Goal: Task Accomplishment & Management: Use online tool/utility

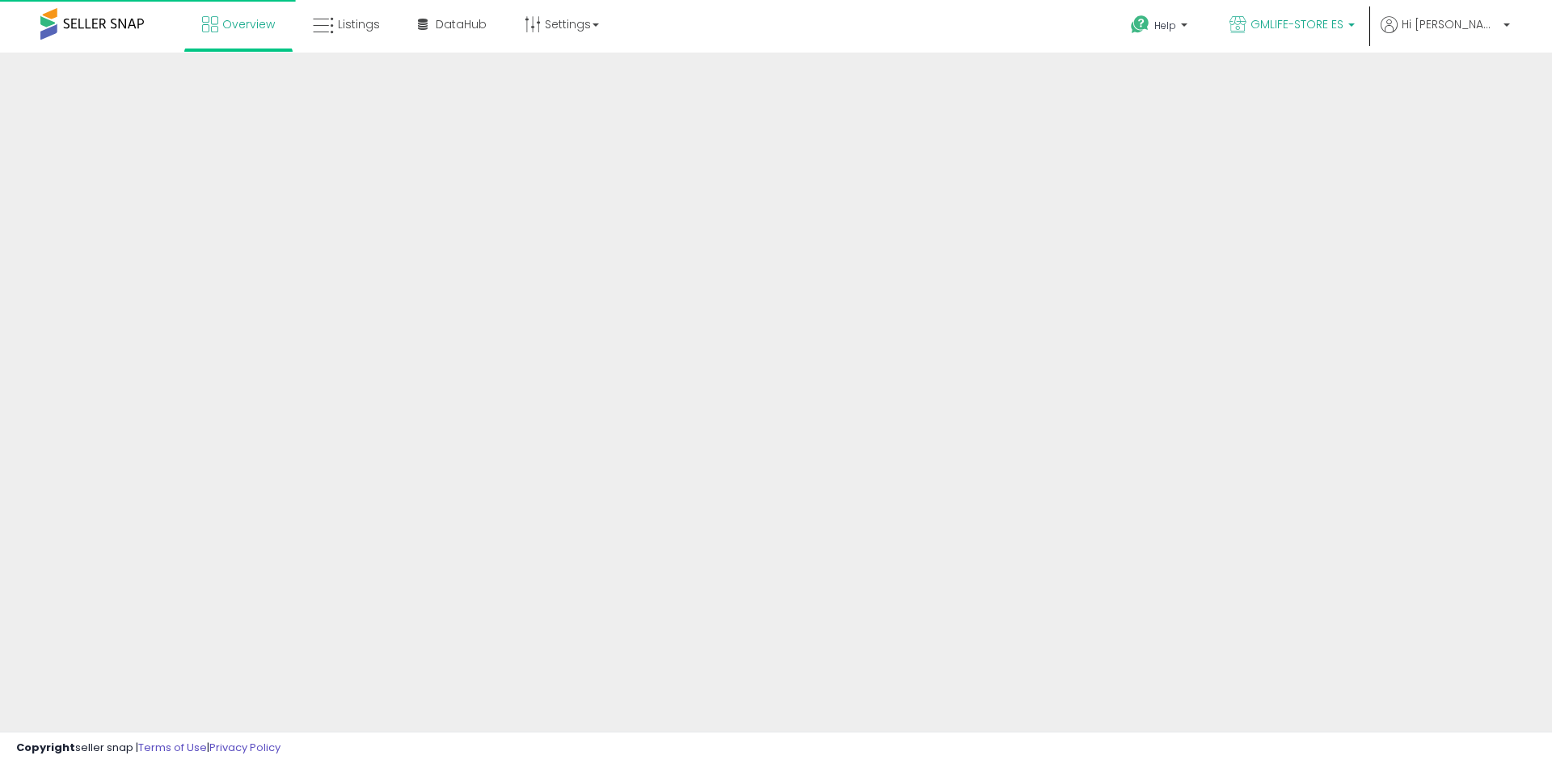
click at [1312, 19] on span "GMLIFE-STORE ES" at bounding box center [1296, 24] width 93 height 16
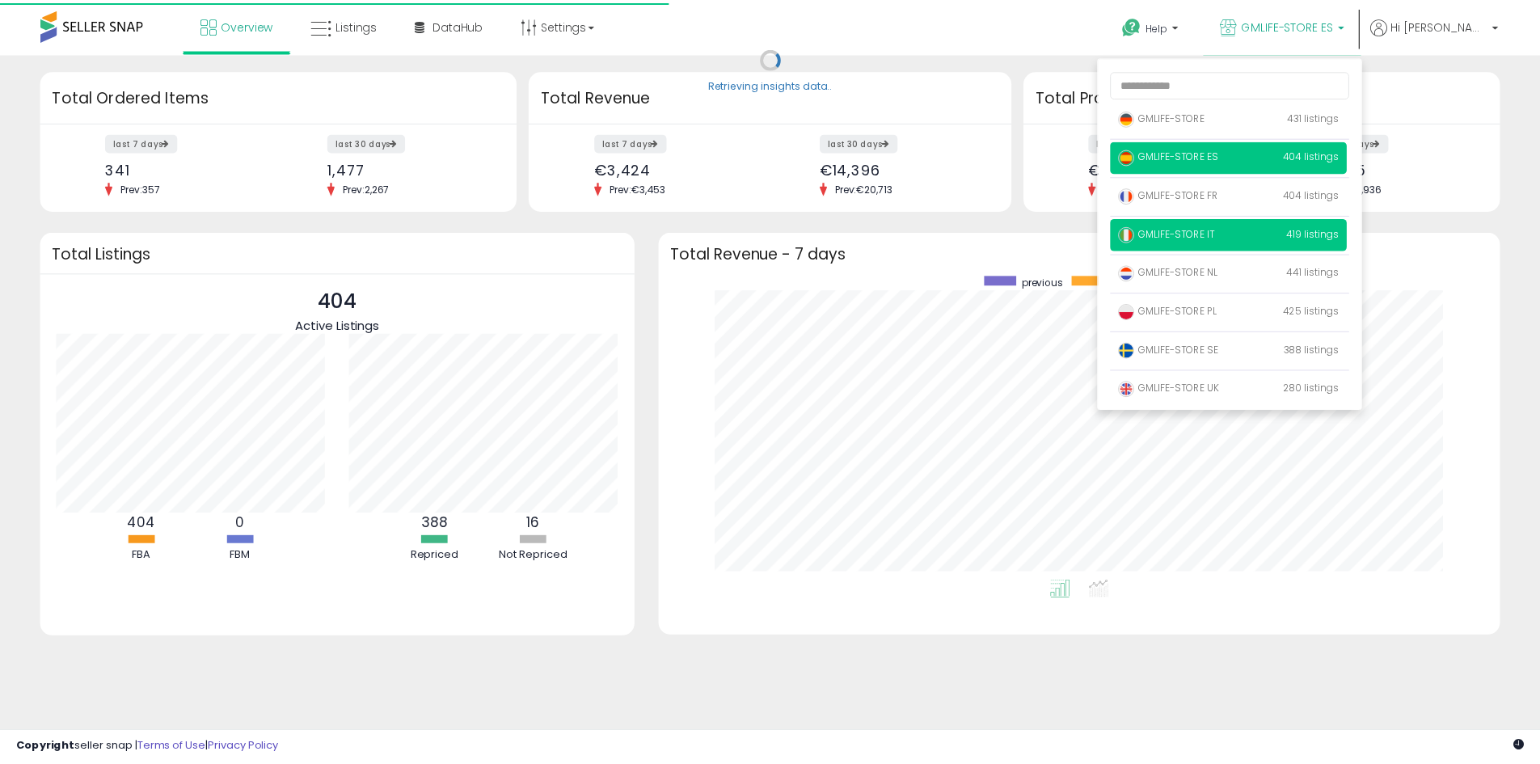
scroll to position [306, 816]
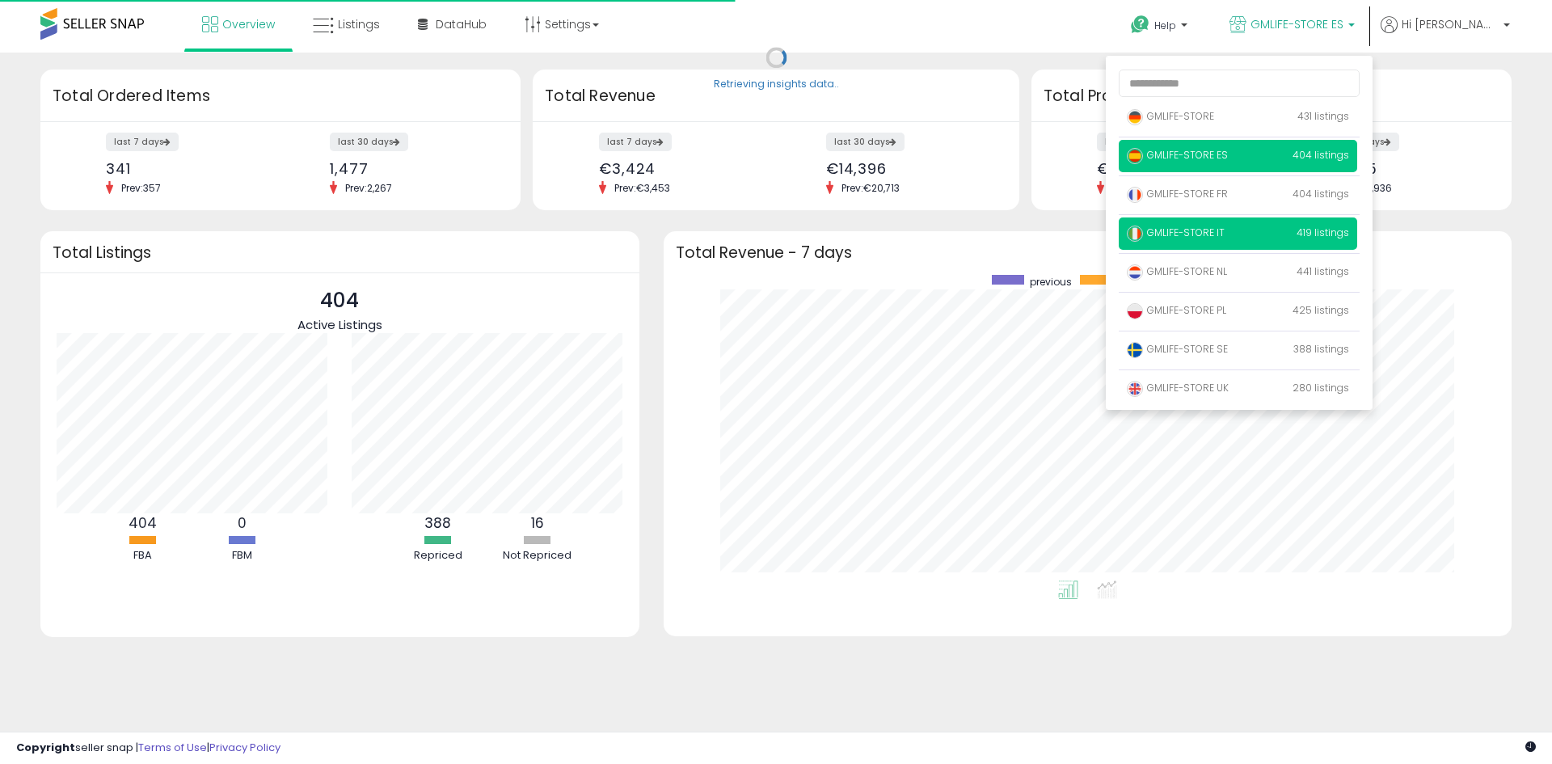
click at [1283, 233] on p "GMLIFE-STORE IT 419 listings" at bounding box center [1238, 233] width 238 height 32
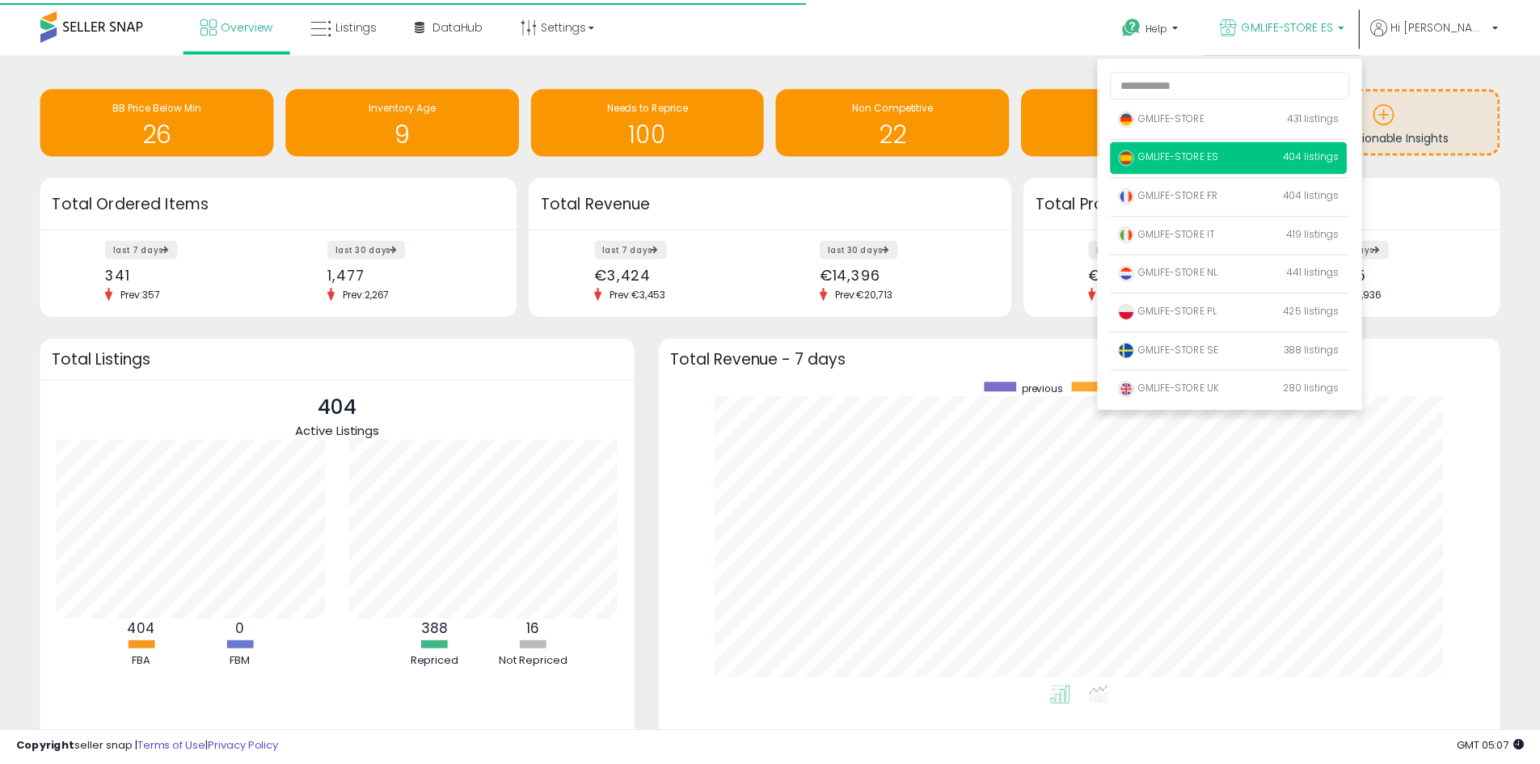
scroll to position [0, 0]
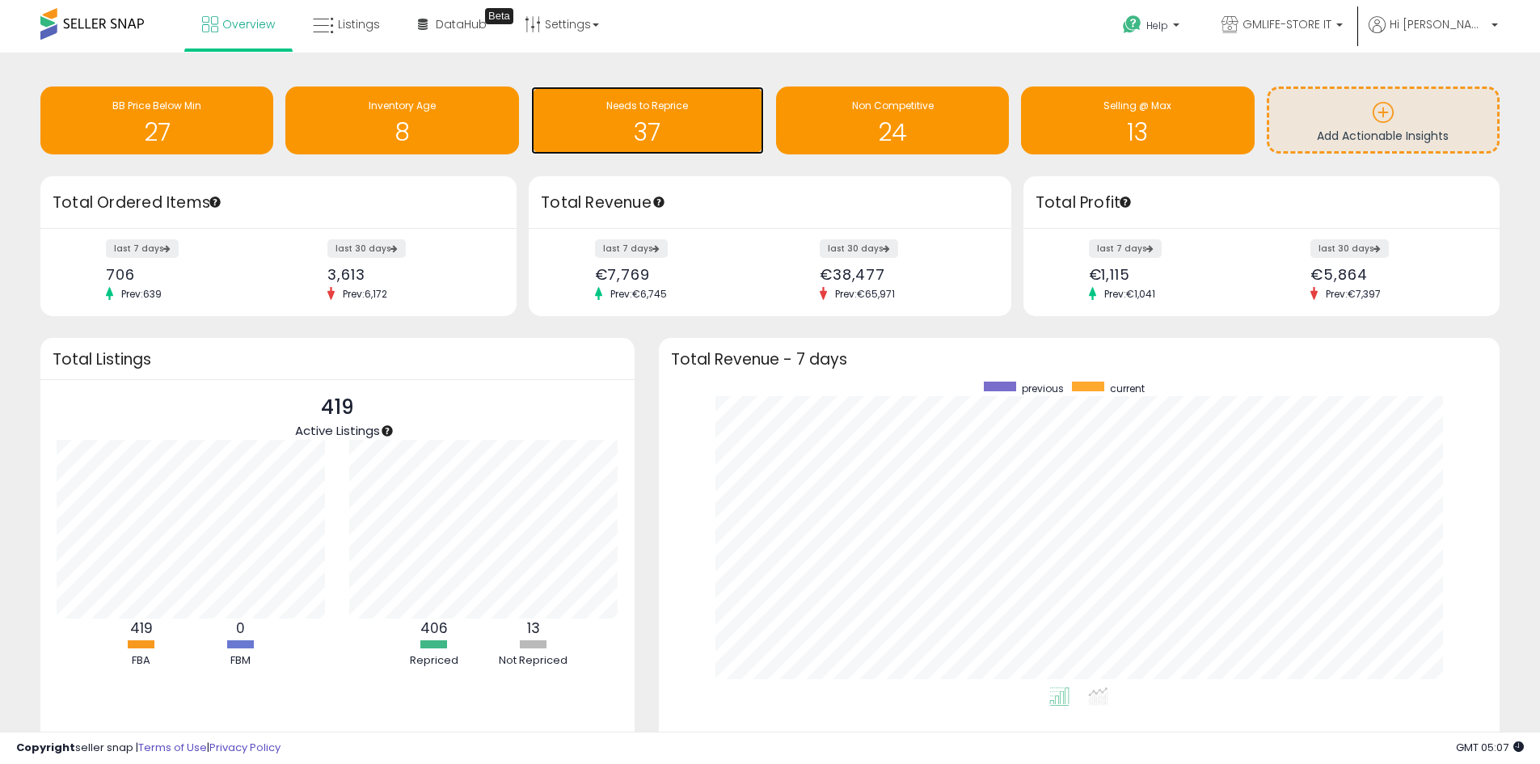
click at [664, 112] on span "Needs to Reprice" at bounding box center [647, 106] width 82 height 14
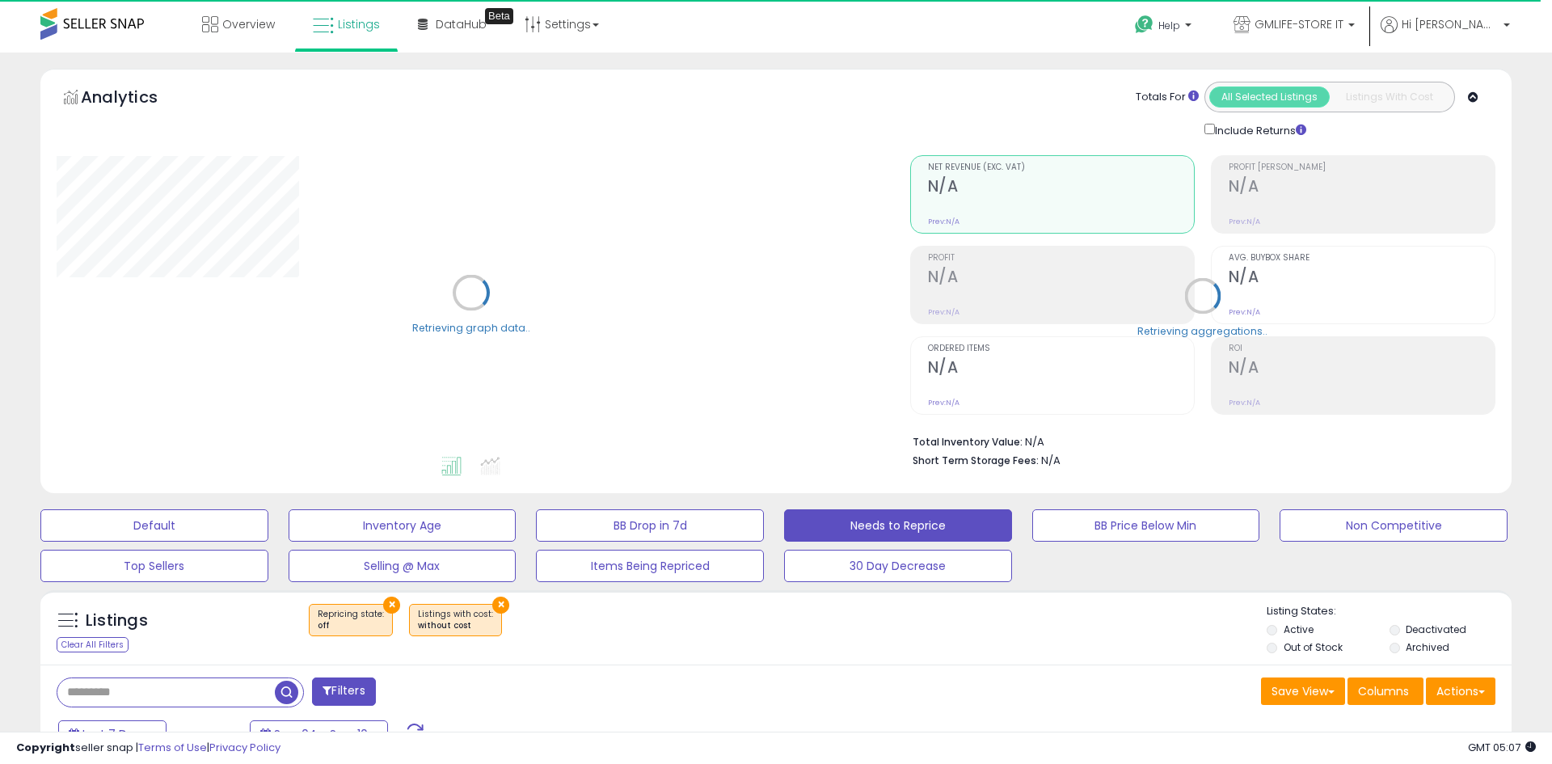
select select "**"
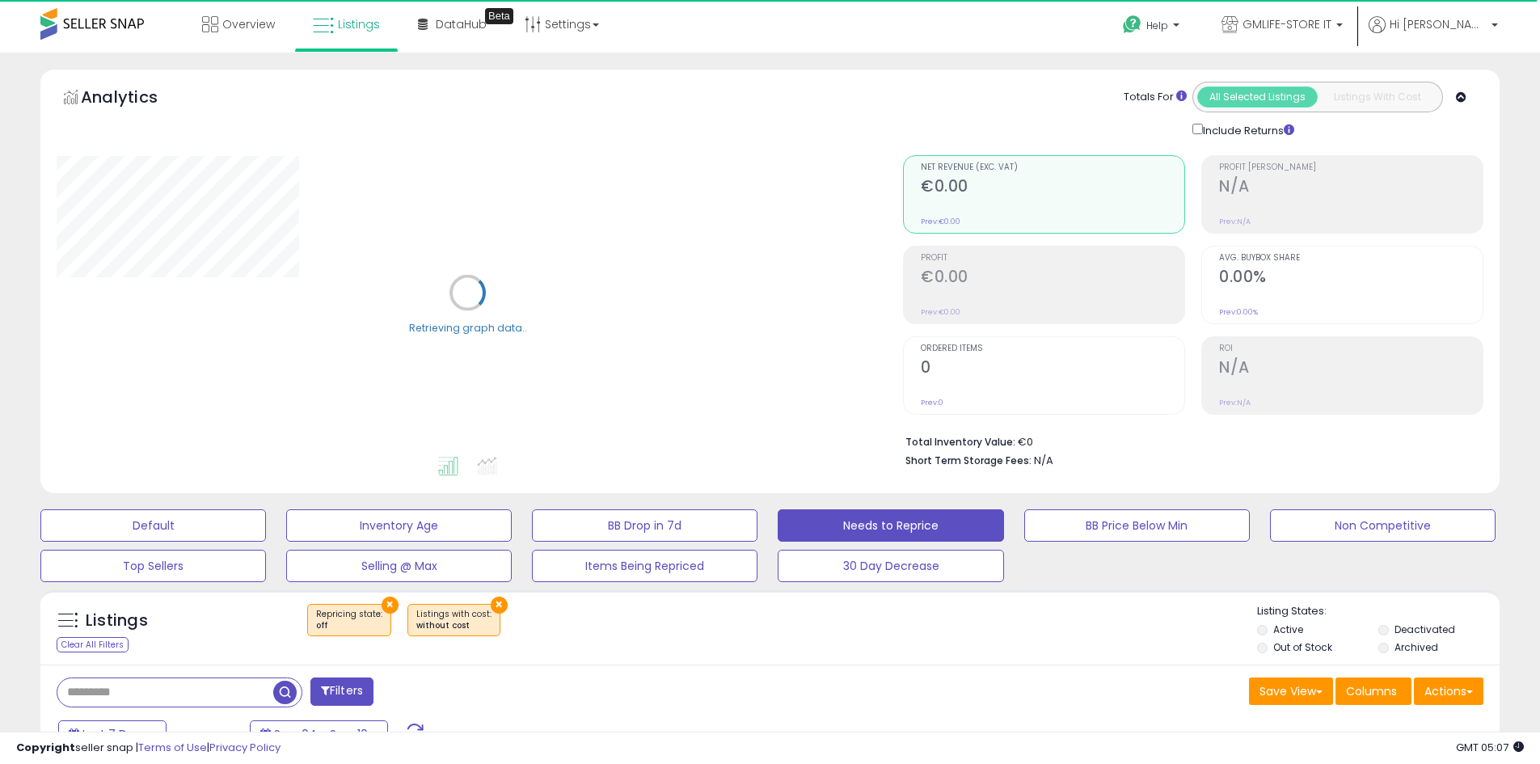
scroll to position [404, 0]
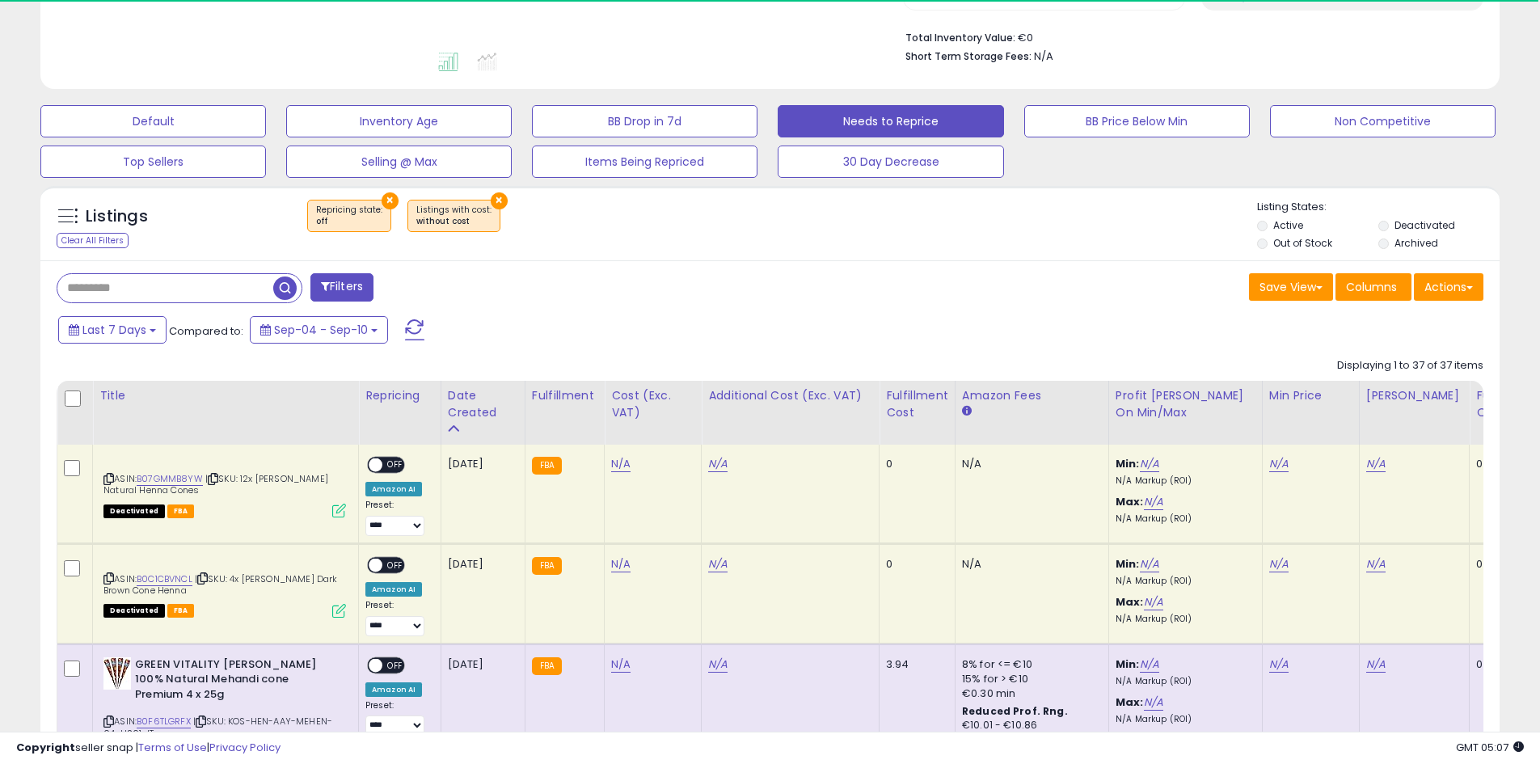
click at [109, 240] on div "Clear All Filters" at bounding box center [93, 240] width 72 height 15
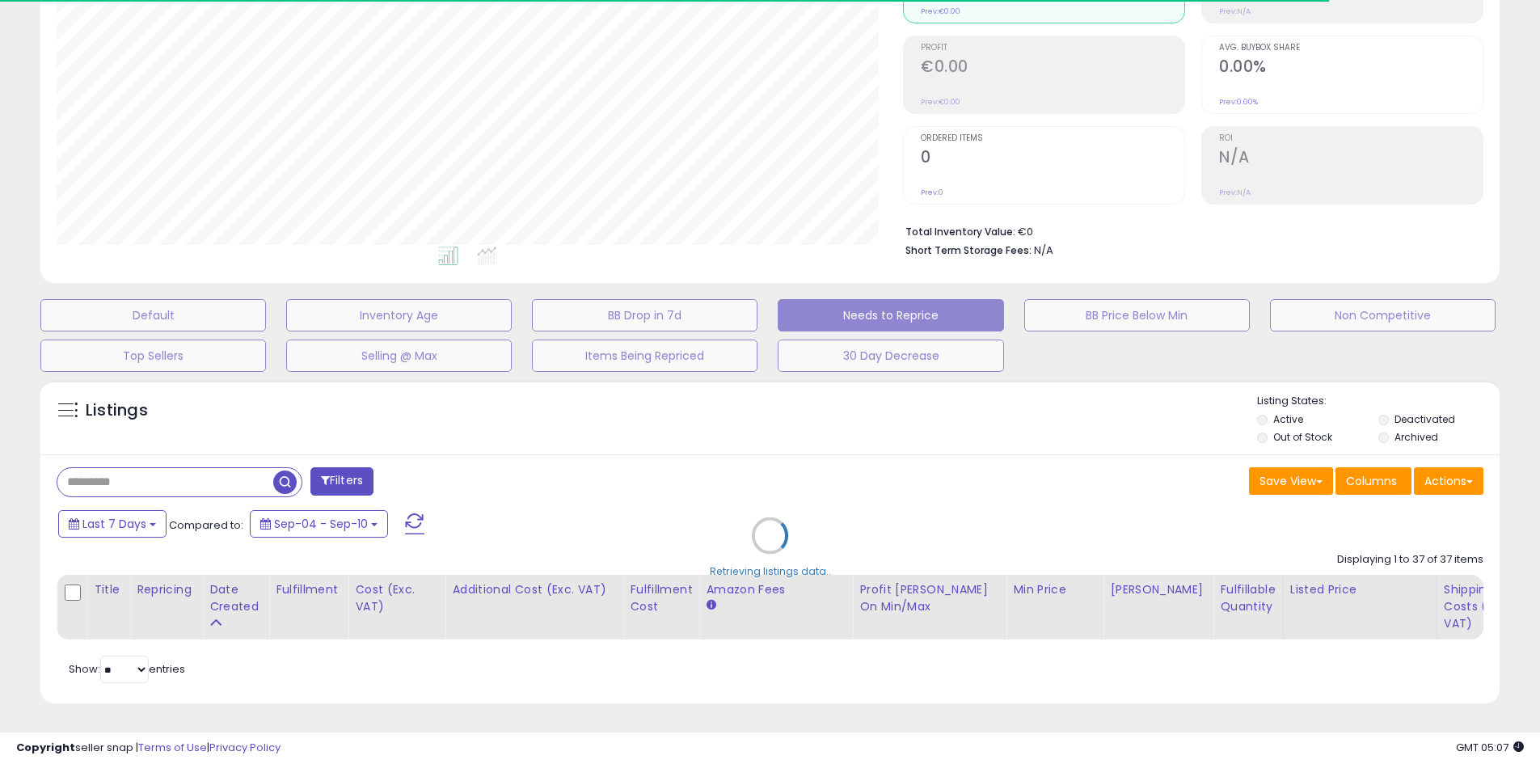
scroll to position [222, 0]
click at [202, 470] on div "Retrieving listings data.." at bounding box center [769, 548] width 1483 height 352
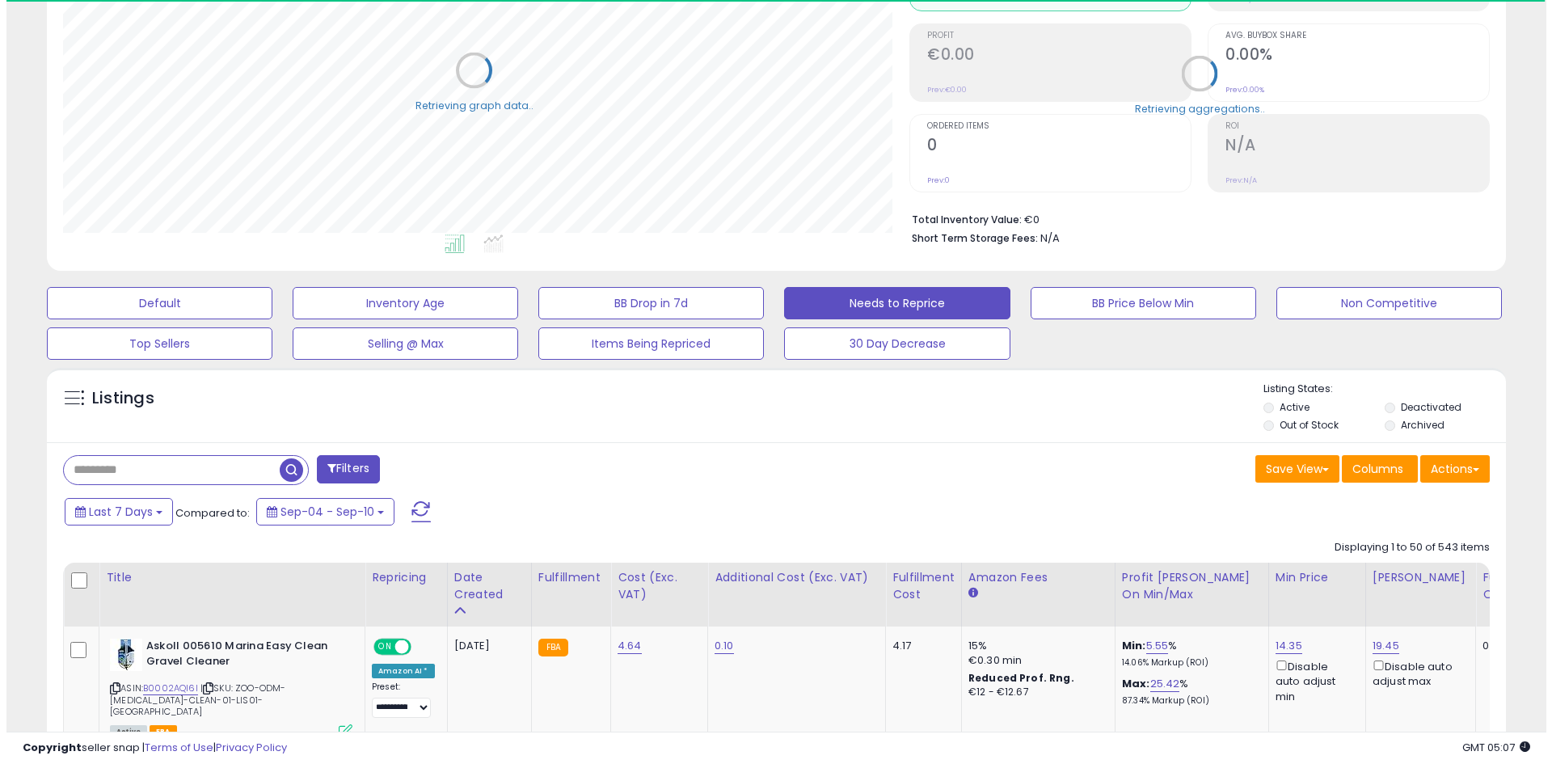
scroll to position [331, 846]
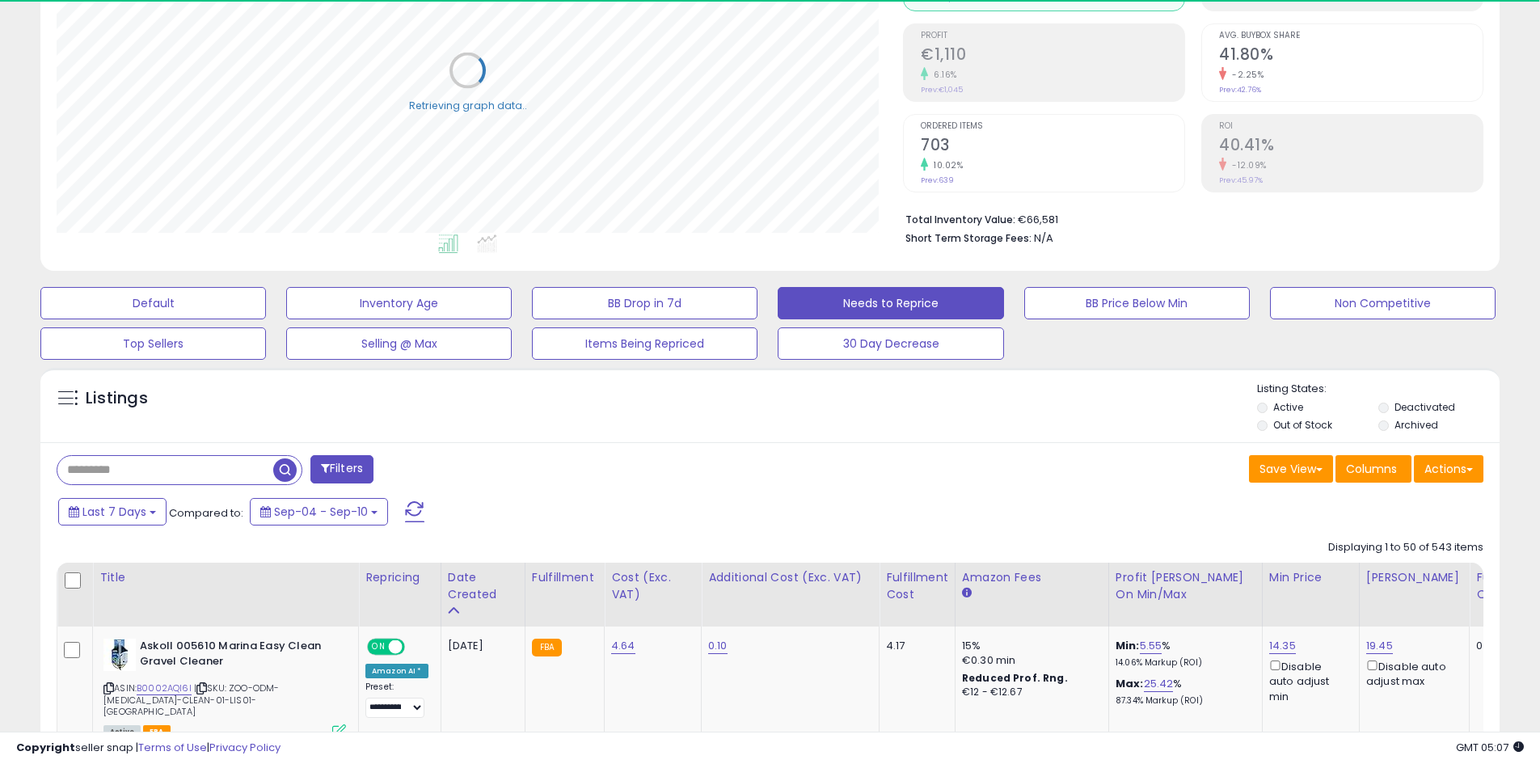
click at [202, 471] on input "text" at bounding box center [165, 470] width 216 height 28
paste input "**********"
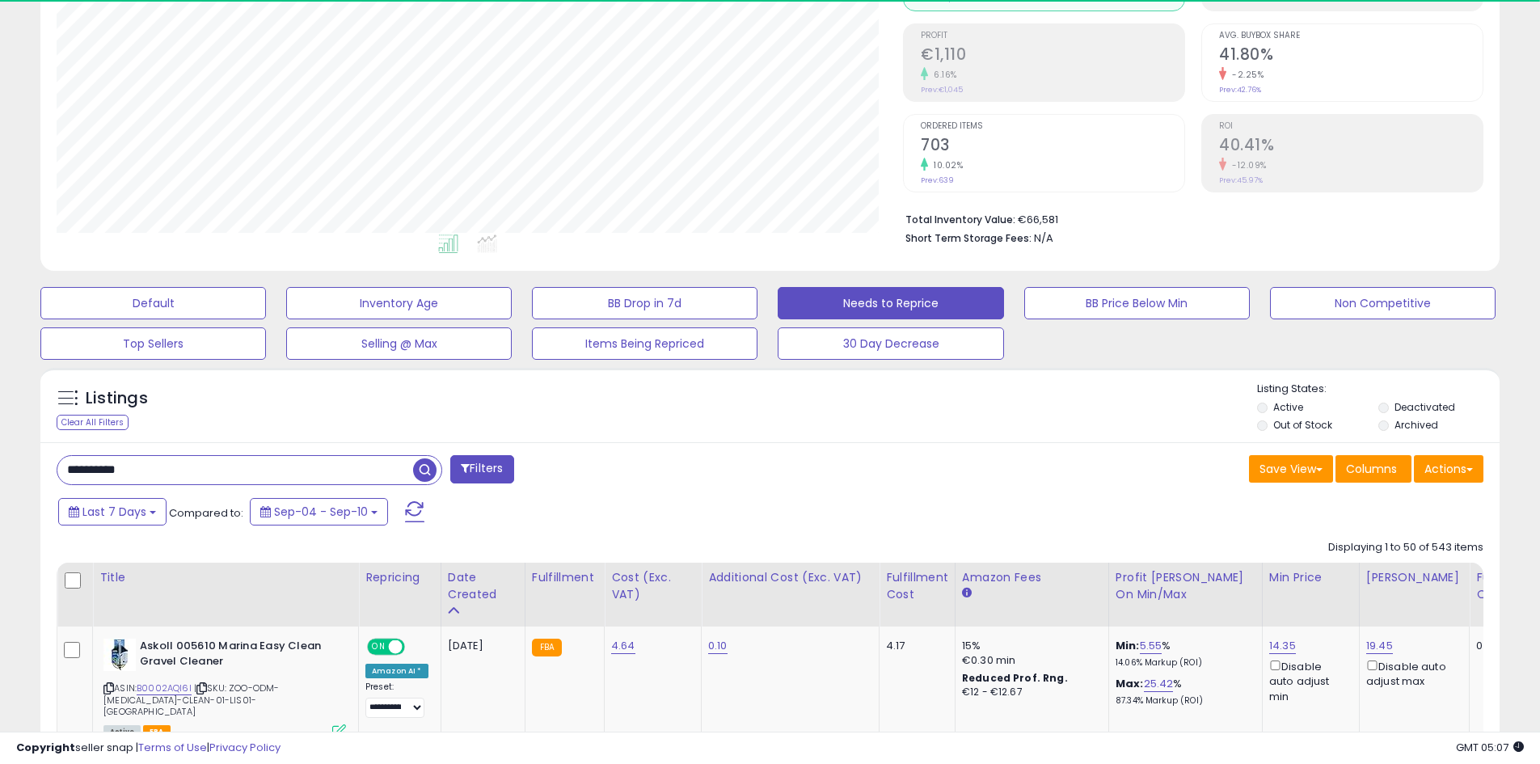
type input "**********"
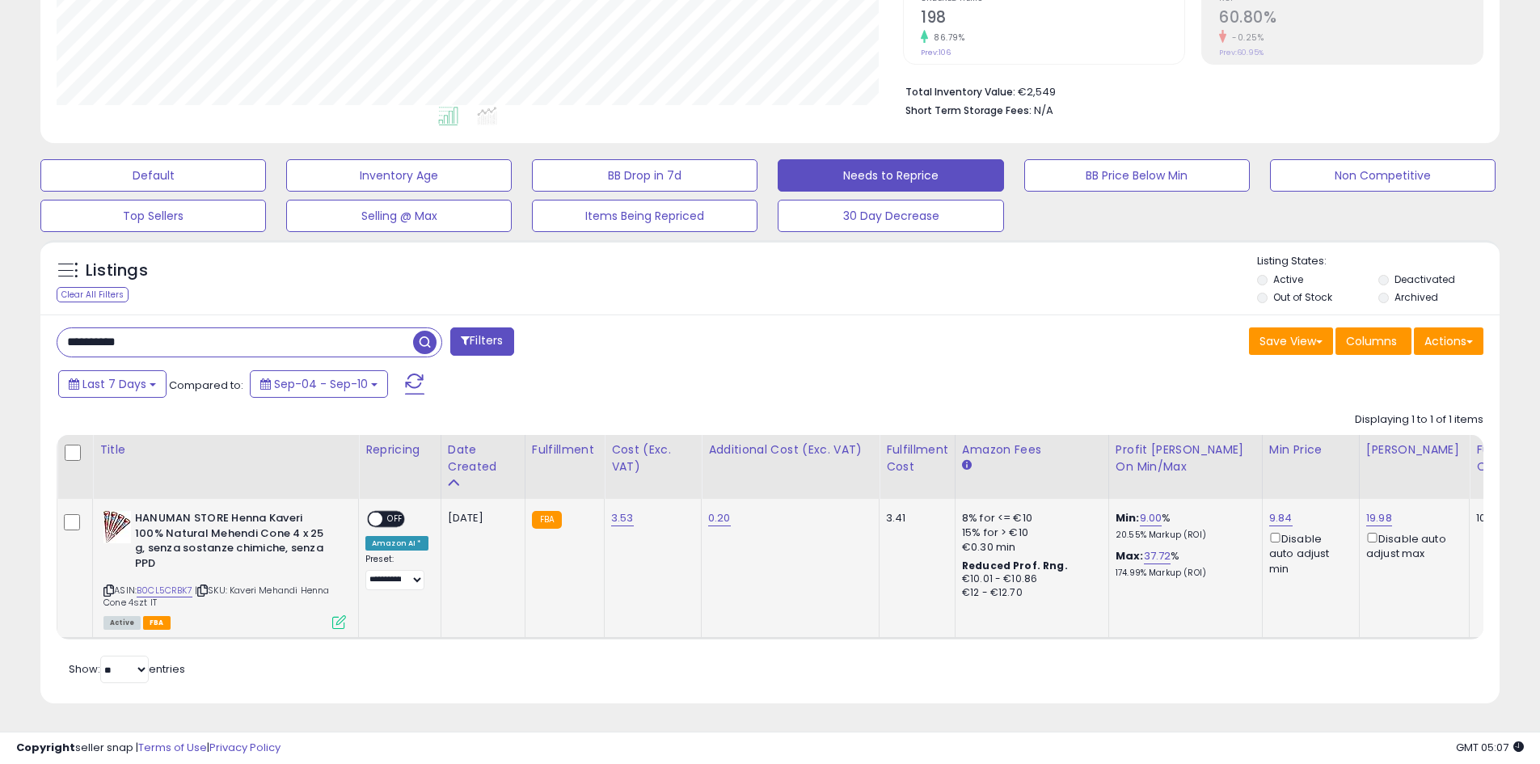
click at [339, 615] on icon at bounding box center [339, 622] width 14 height 14
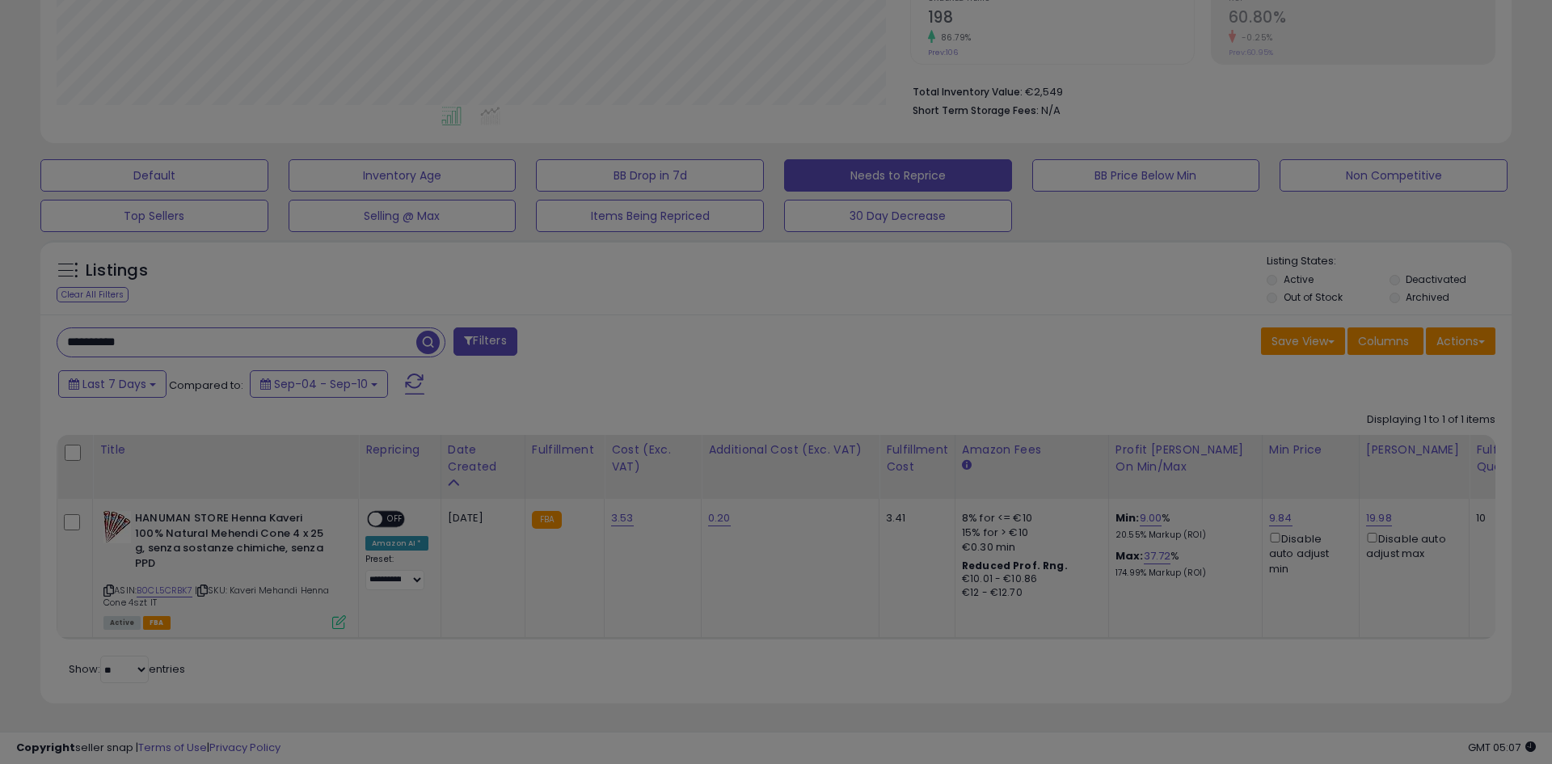
scroll to position [331, 854]
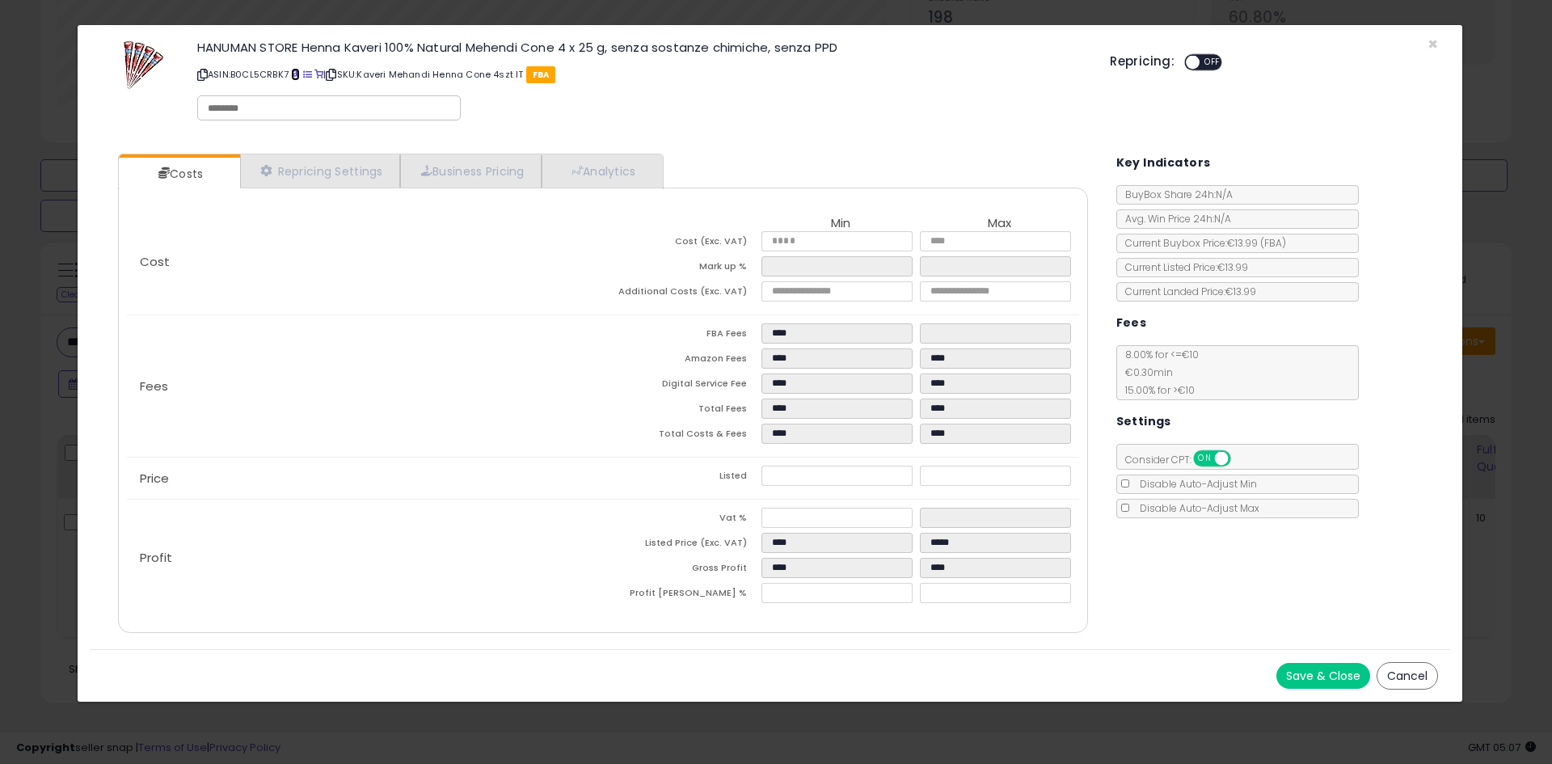
click at [300, 68] on link at bounding box center [295, 74] width 9 height 13
